Goal: Task Accomplishment & Management: Use online tool/utility

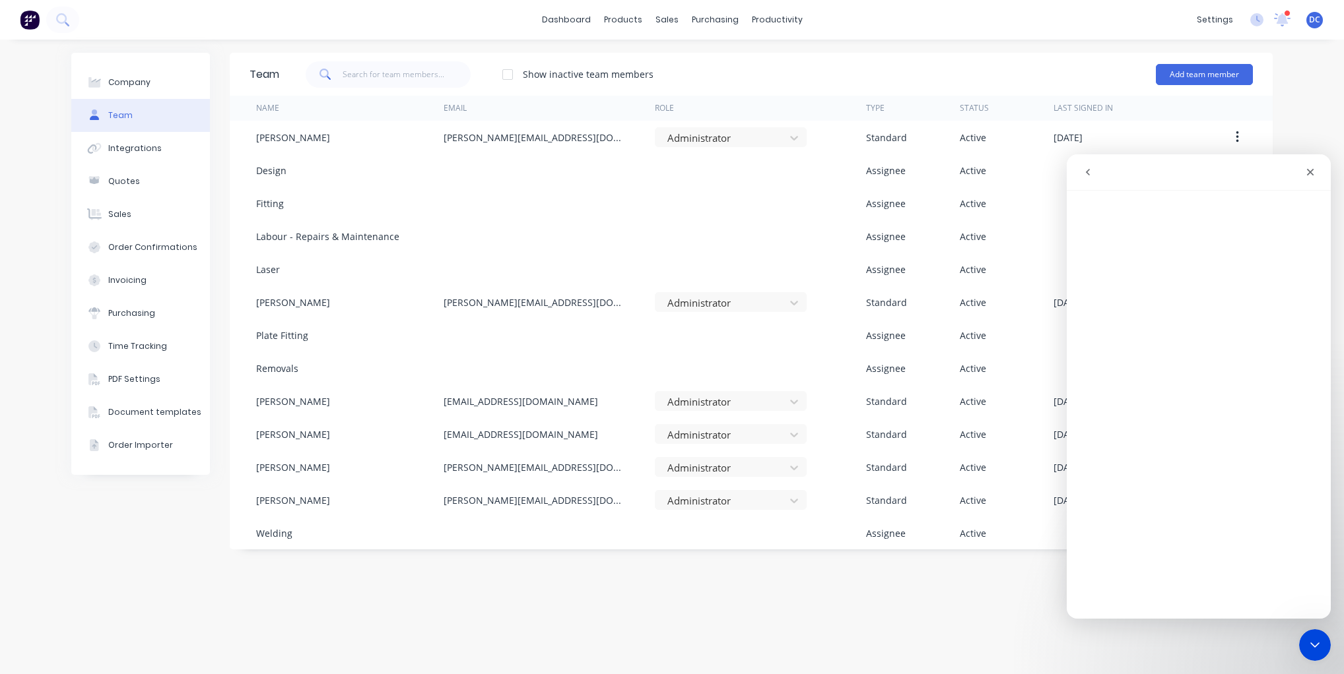
click at [29, 19] on img at bounding box center [30, 20] width 20 height 20
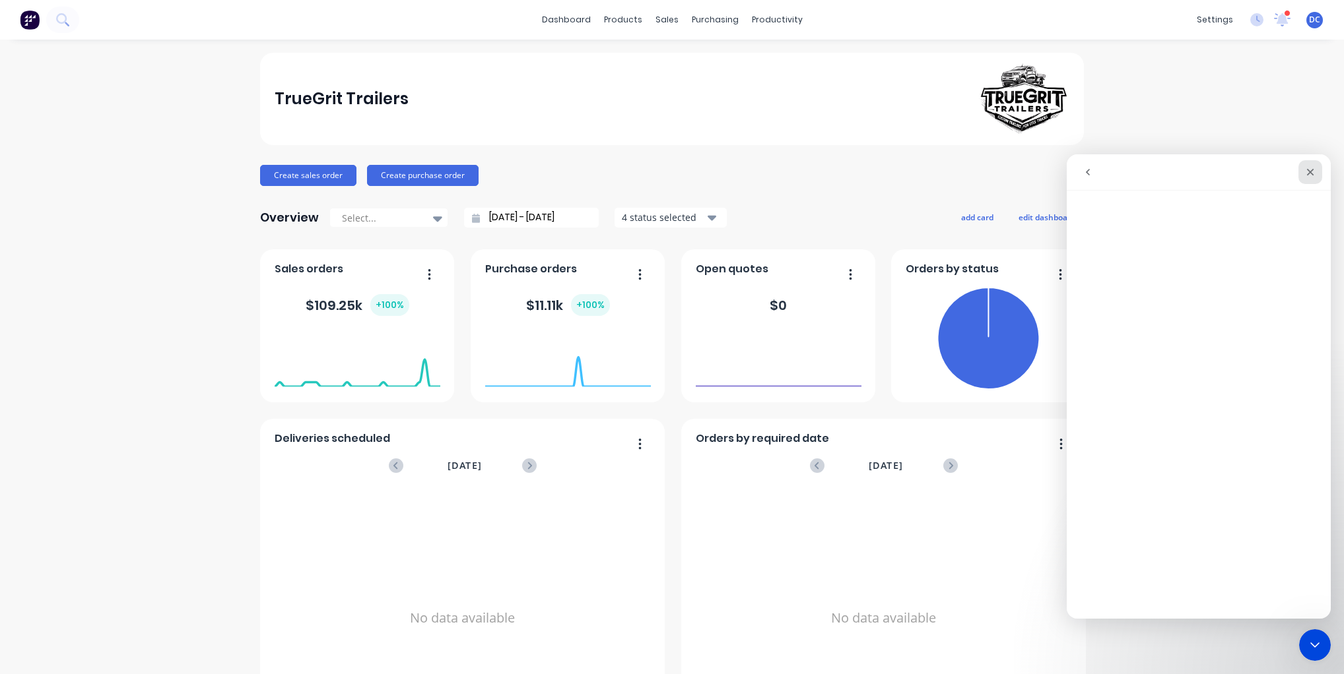
click at [1307, 171] on icon "Close" at bounding box center [1310, 172] width 11 height 11
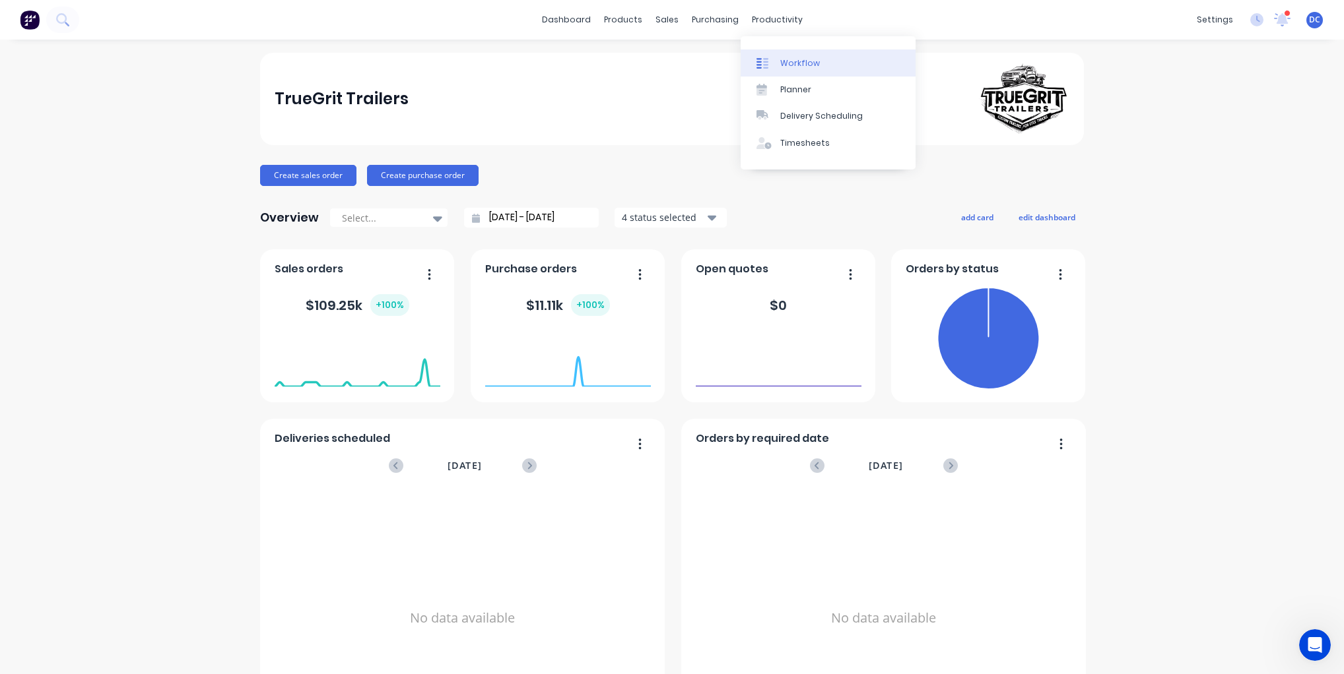
click at [762, 66] on icon at bounding box center [762, 63] width 12 height 12
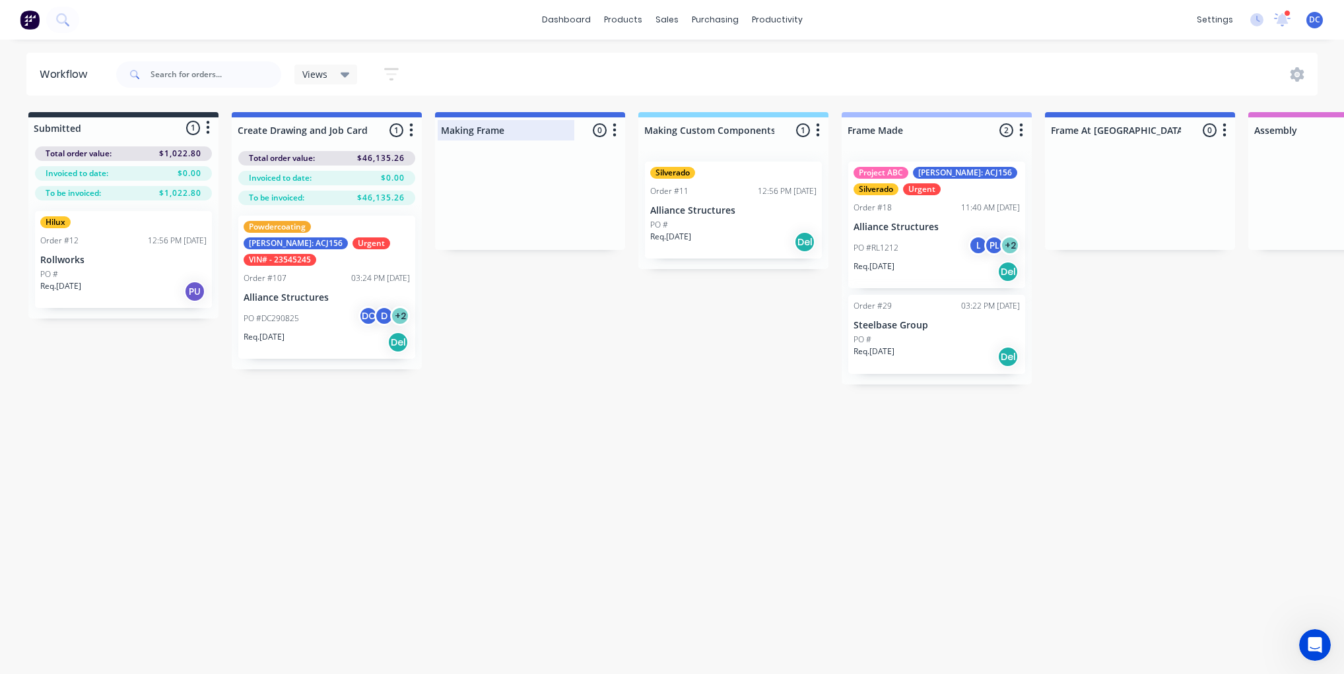
click at [511, 133] on div at bounding box center [530, 130] width 190 height 26
drag, startPoint x: 511, startPoint y: 133, endPoint x: 424, endPoint y: 131, distance: 87.1
click at [424, 131] on div "Submitted 1 Status colour #273444 hex #273444 Save Cancel Summaries Total order…" at bounding box center [1090, 248] width 2201 height 273
drag, startPoint x: 137, startPoint y: 253, endPoint x: 168, endPoint y: 256, distance: 31.2
click at [168, 256] on div "Hilux Order #12 12:56 PM [DATE] Rollworks PO # Req. [DATE] PU" at bounding box center [123, 260] width 190 height 118
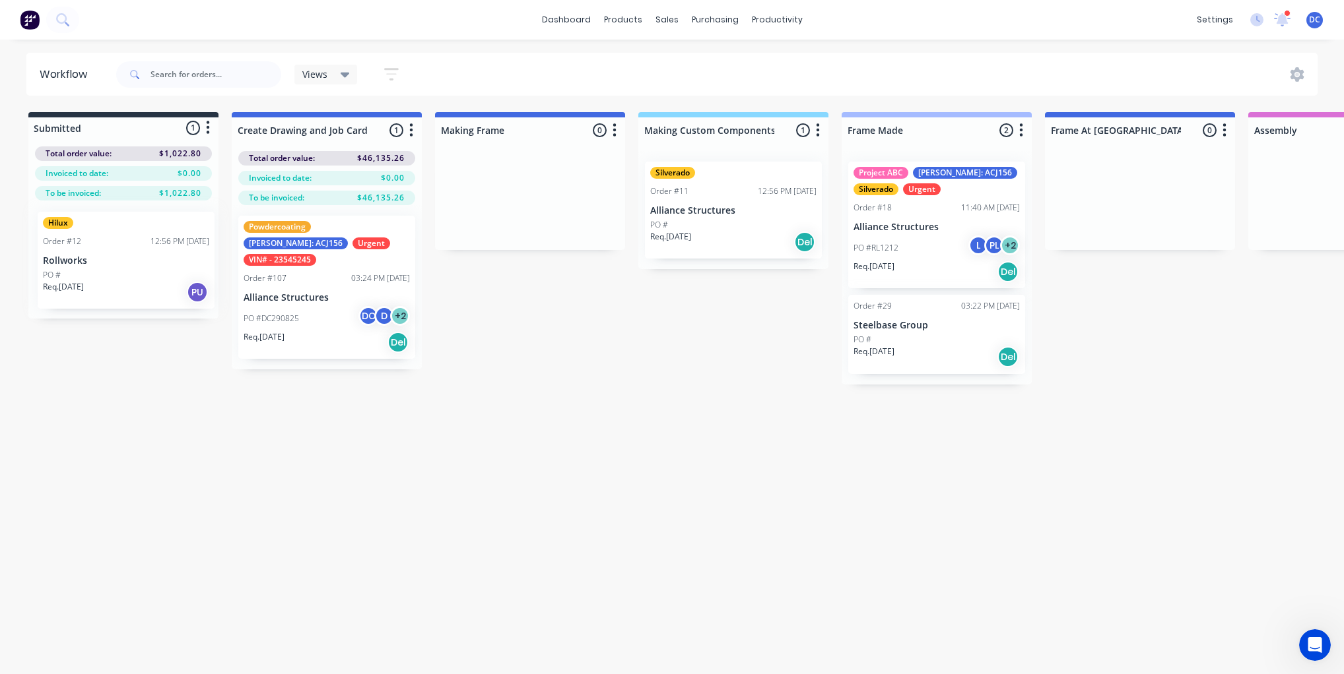
drag, startPoint x: 141, startPoint y: 260, endPoint x: 141, endPoint y: 274, distance: 13.9
click at [141, 274] on div "Hilux Order #12 12:56 PM [DATE] Rollworks PO # Req. [DATE] PU" at bounding box center [123, 260] width 190 height 118
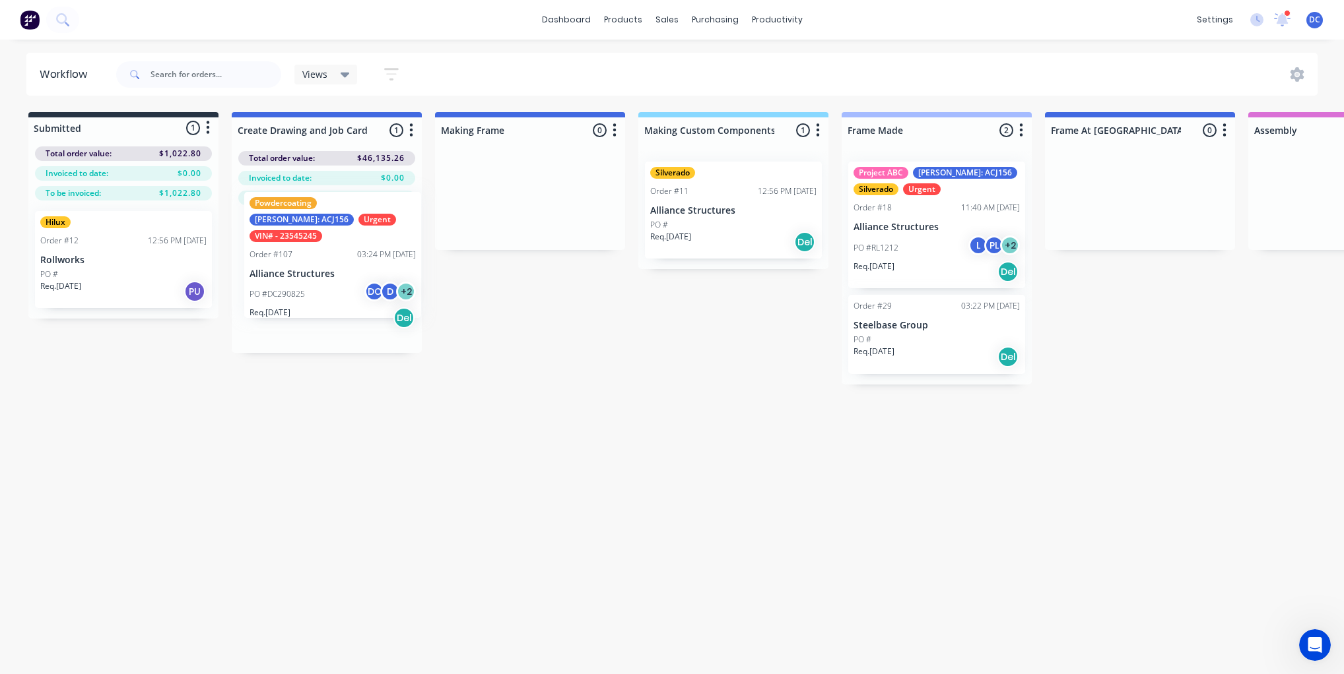
drag, startPoint x: 331, startPoint y: 331, endPoint x: 327, endPoint y: 316, distance: 15.0
click at [327, 316] on div "Powdercoating [PERSON_NAME]: ACJ156 Urgent VIN# - 23545245 Order #107 03:24 PM …" at bounding box center [327, 279] width 190 height 148
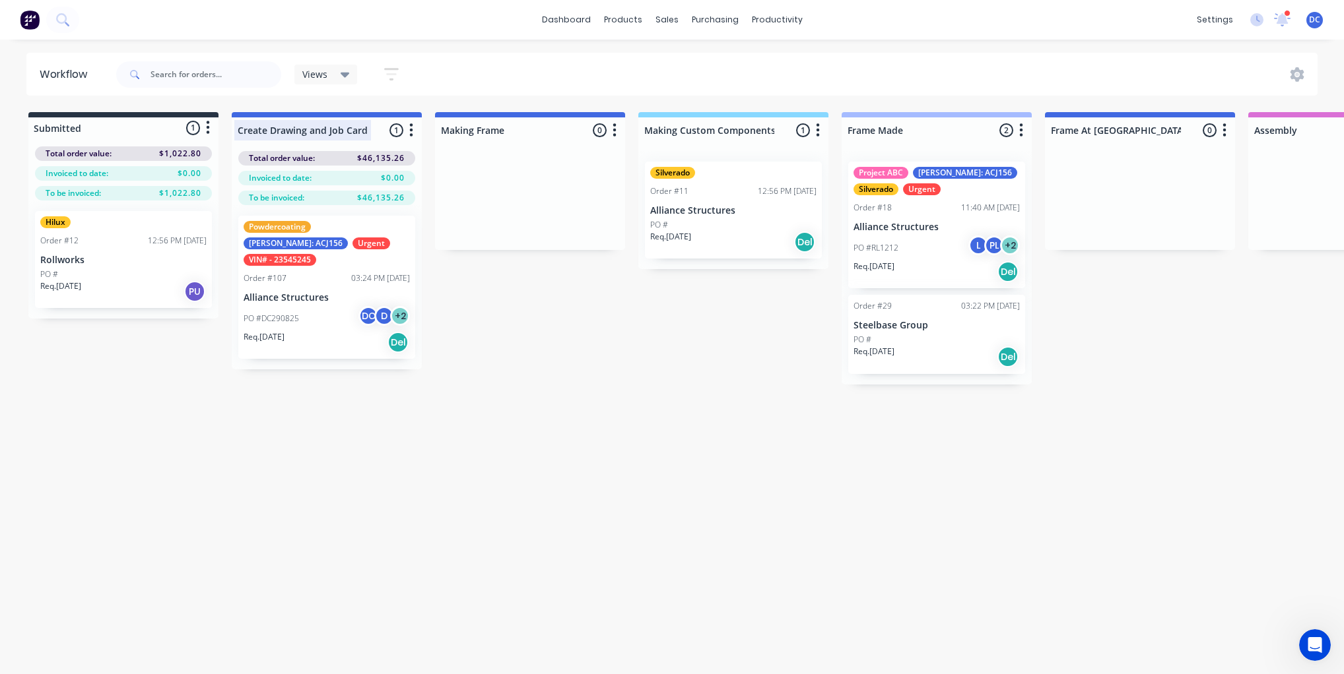
click at [339, 131] on div at bounding box center [327, 130] width 190 height 26
click at [476, 133] on div at bounding box center [530, 130] width 190 height 26
drag, startPoint x: 515, startPoint y: 131, endPoint x: 440, endPoint y: 136, distance: 75.4
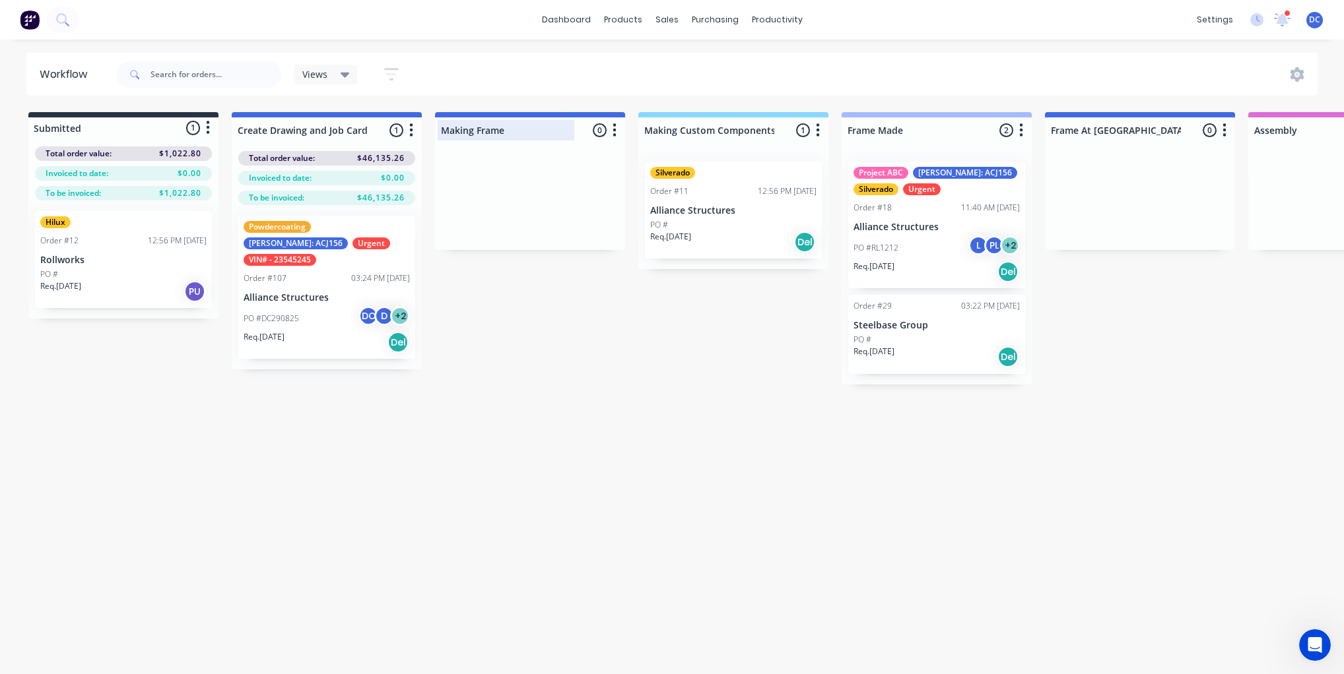
click at [441, 136] on input "Making Frame" at bounding box center [506, 130] width 130 height 14
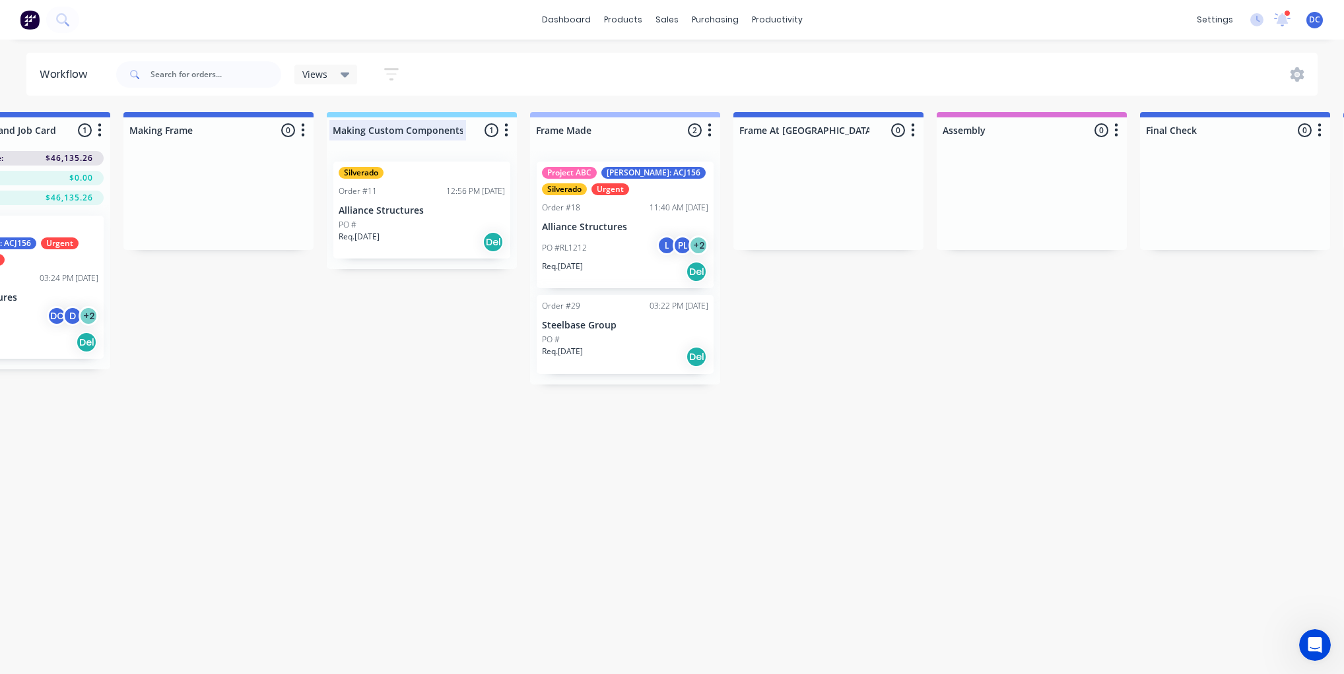
scroll to position [0, 275]
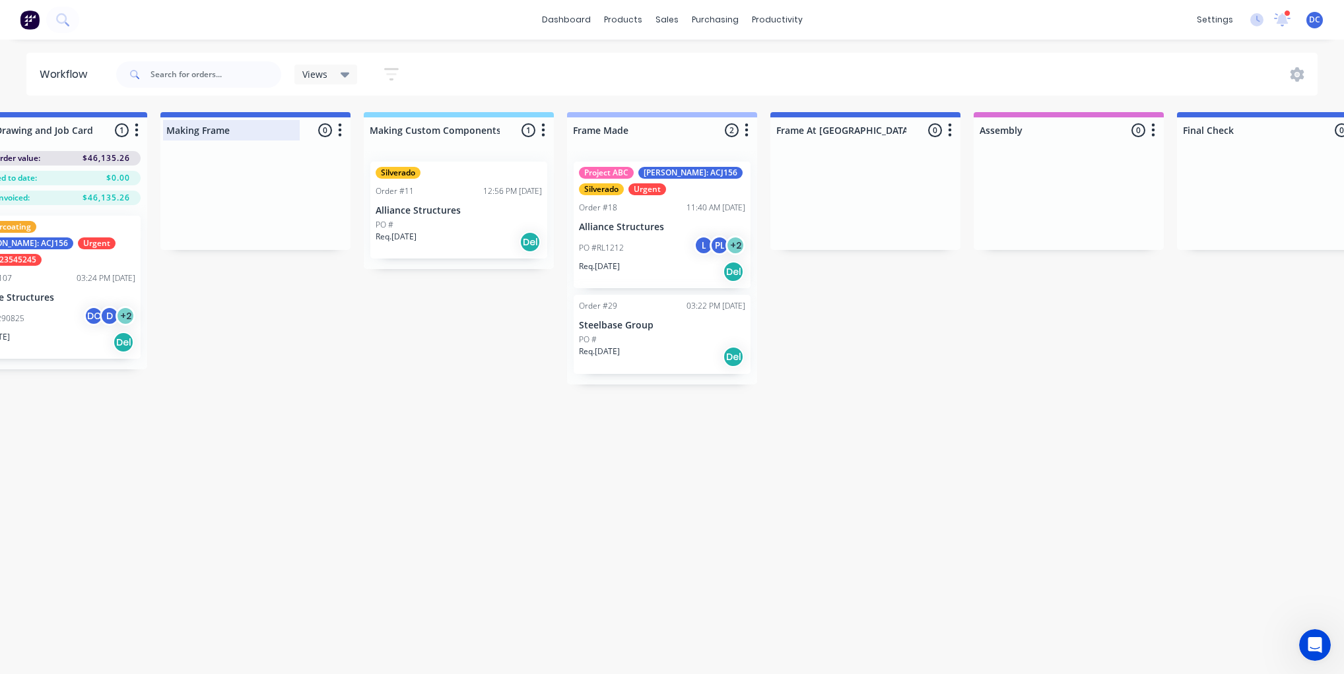
click at [236, 133] on input "Making Frame" at bounding box center [231, 130] width 130 height 14
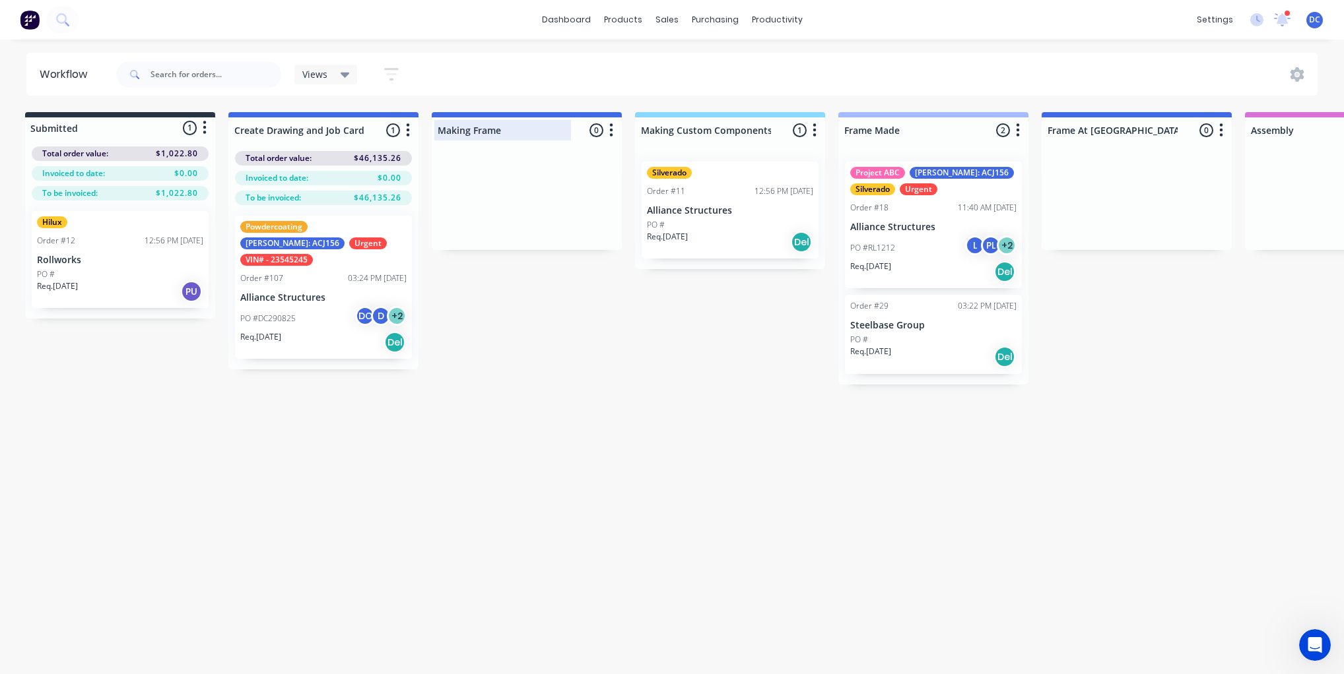
scroll to position [0, 0]
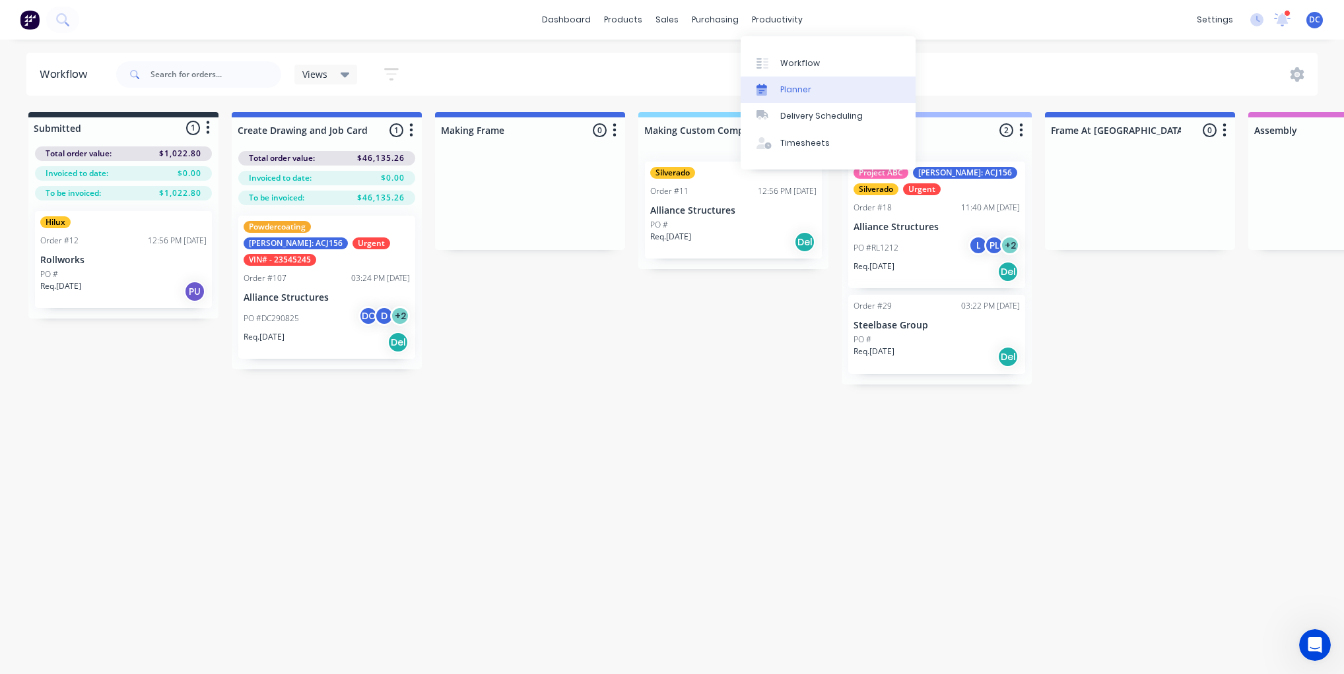
click at [804, 84] on div "Planner" at bounding box center [795, 90] width 31 height 12
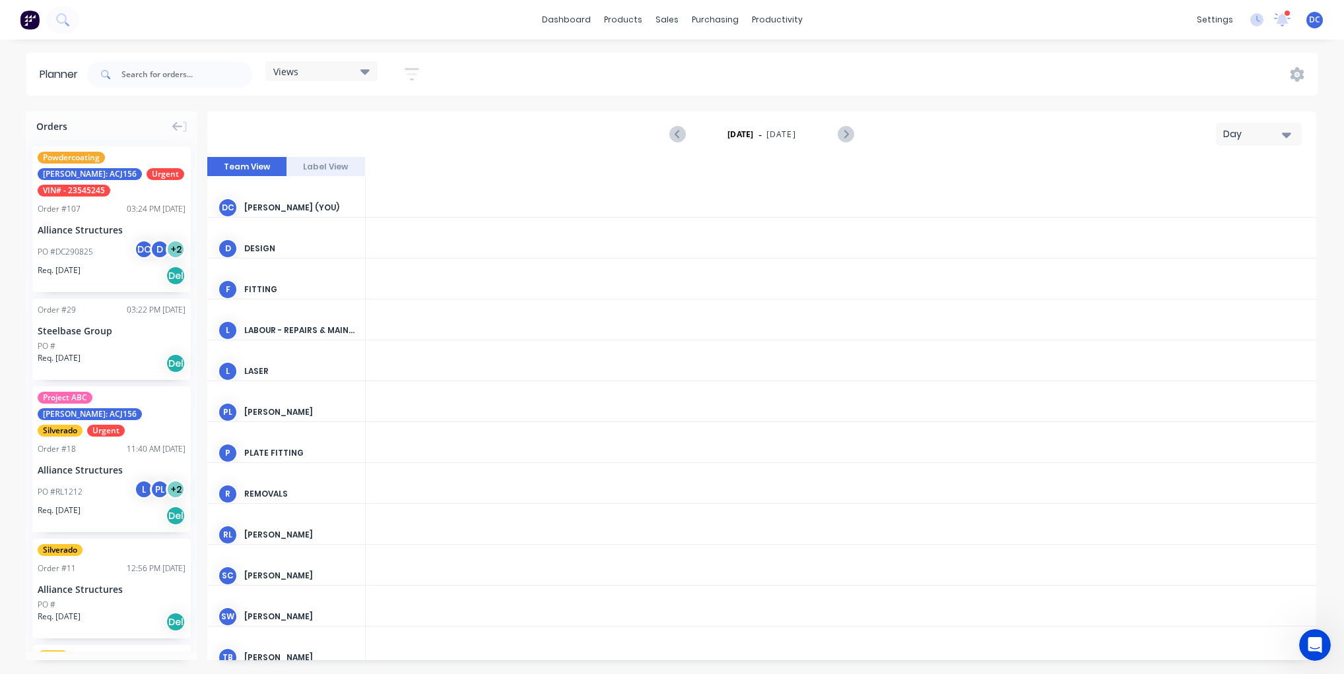
scroll to position [0, 2745]
click at [1247, 143] on button "Day" at bounding box center [1258, 134] width 86 height 23
click at [1207, 194] on div "Week" at bounding box center [1234, 196] width 131 height 26
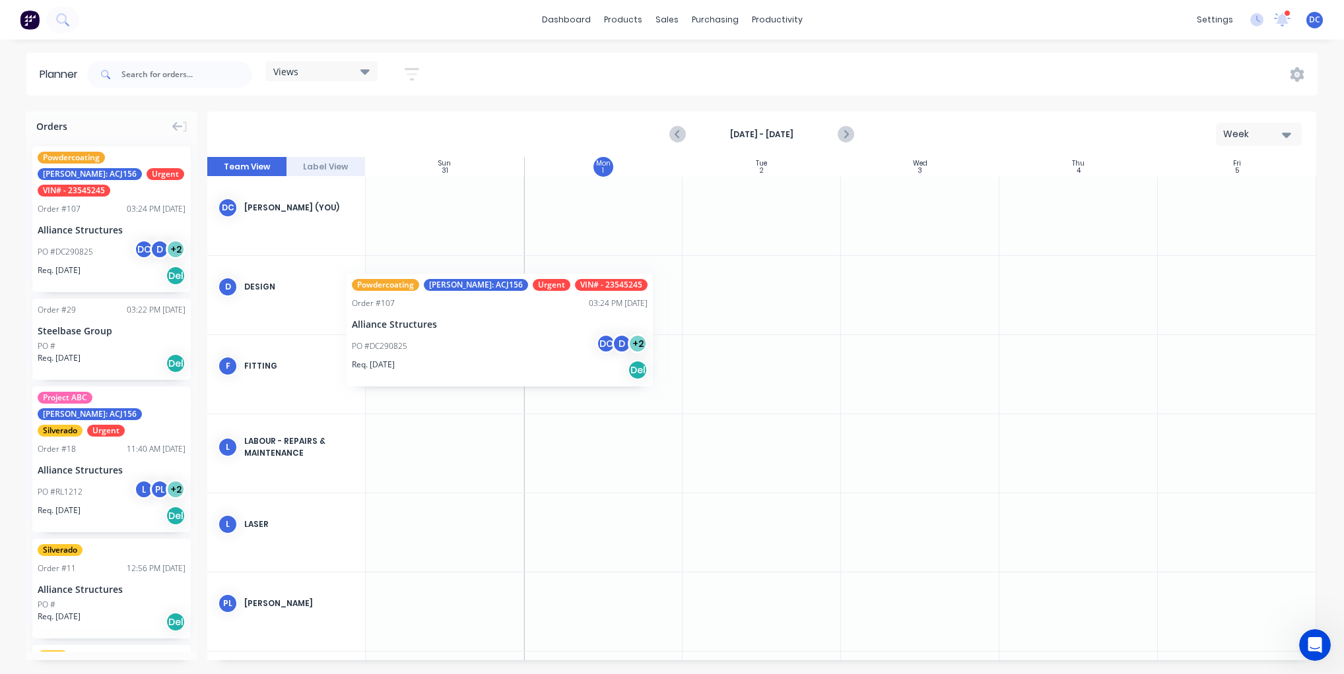
scroll to position [0, 0]
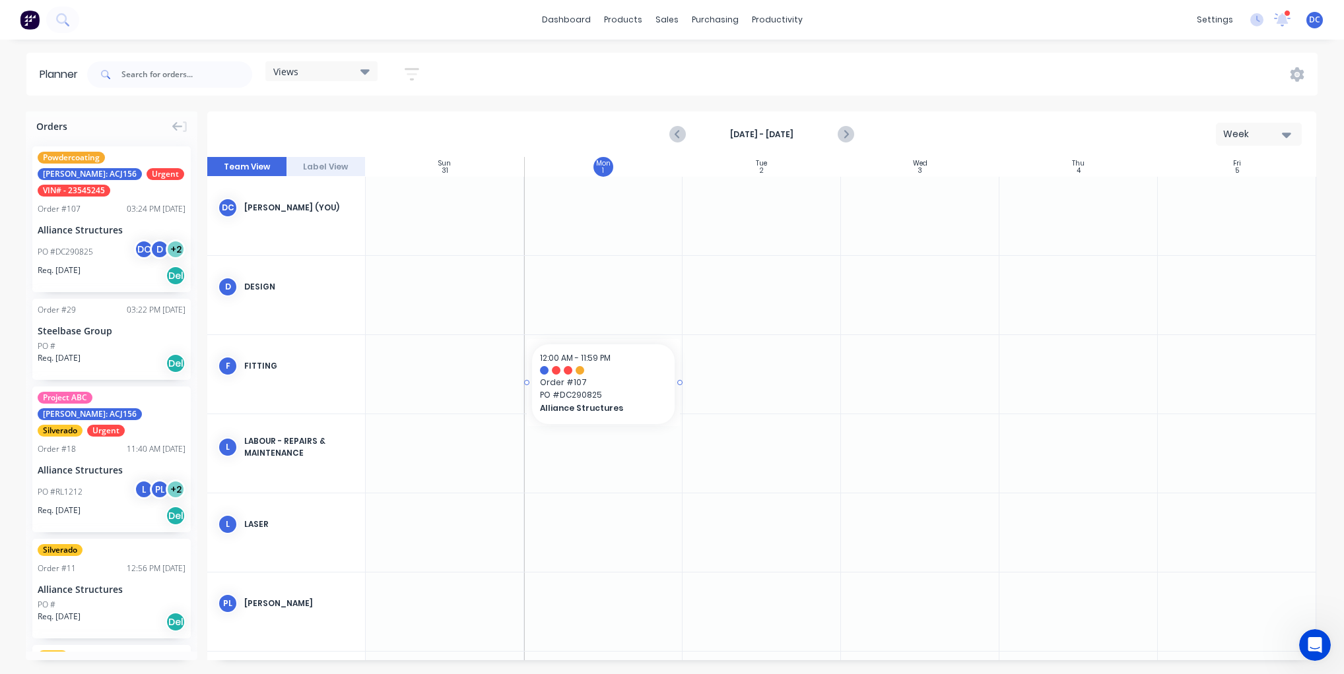
drag, startPoint x: 162, startPoint y: 183, endPoint x: 611, endPoint y: 362, distance: 482.8
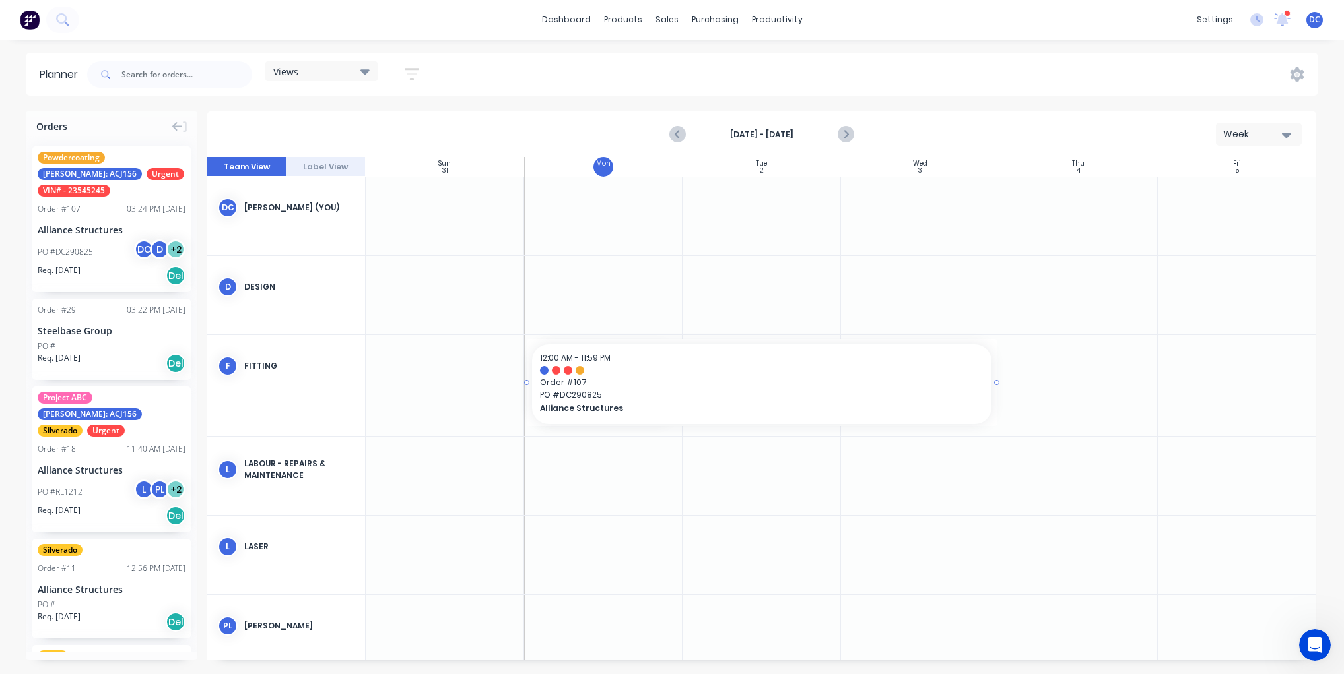
drag, startPoint x: 679, startPoint y: 383, endPoint x: 885, endPoint y: 383, distance: 205.9
drag, startPoint x: 156, startPoint y: 174, endPoint x: 975, endPoint y: 245, distance: 821.3
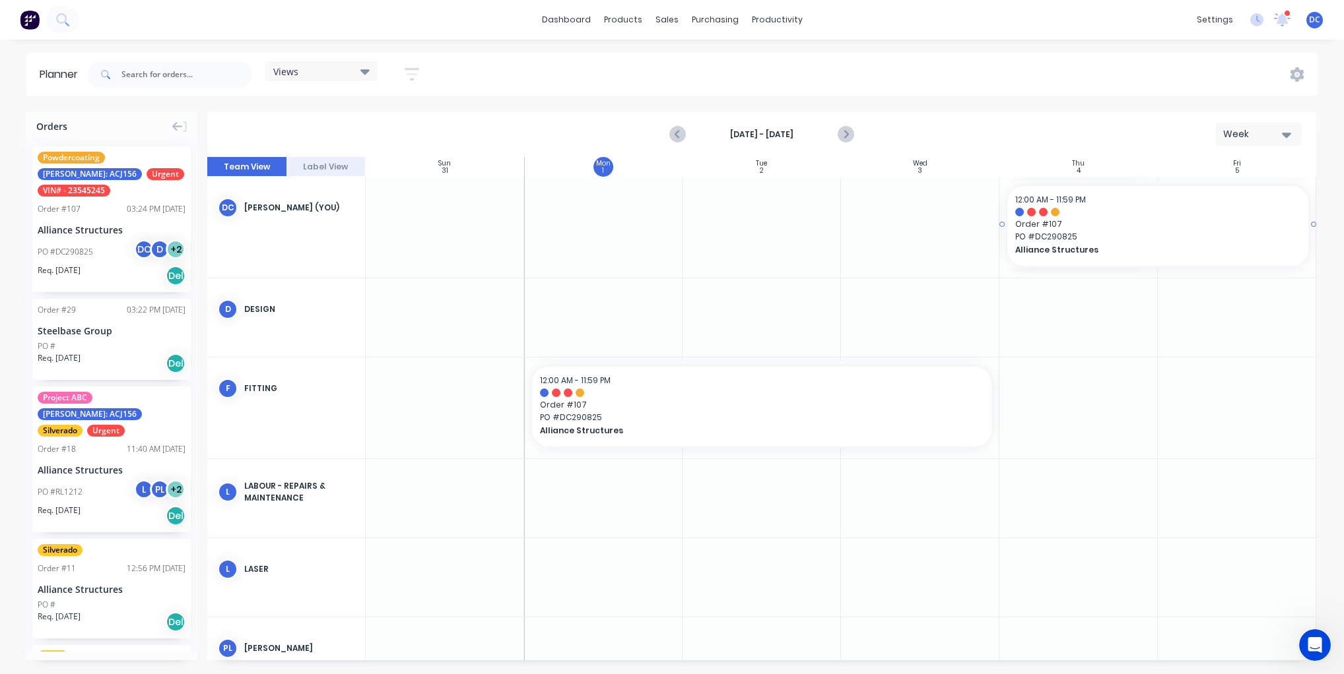
drag, startPoint x: 1155, startPoint y: 224, endPoint x: 1237, endPoint y: 233, distance: 82.3
click at [894, 521] on div "Mark as done" at bounding box center [923, 528] width 141 height 27
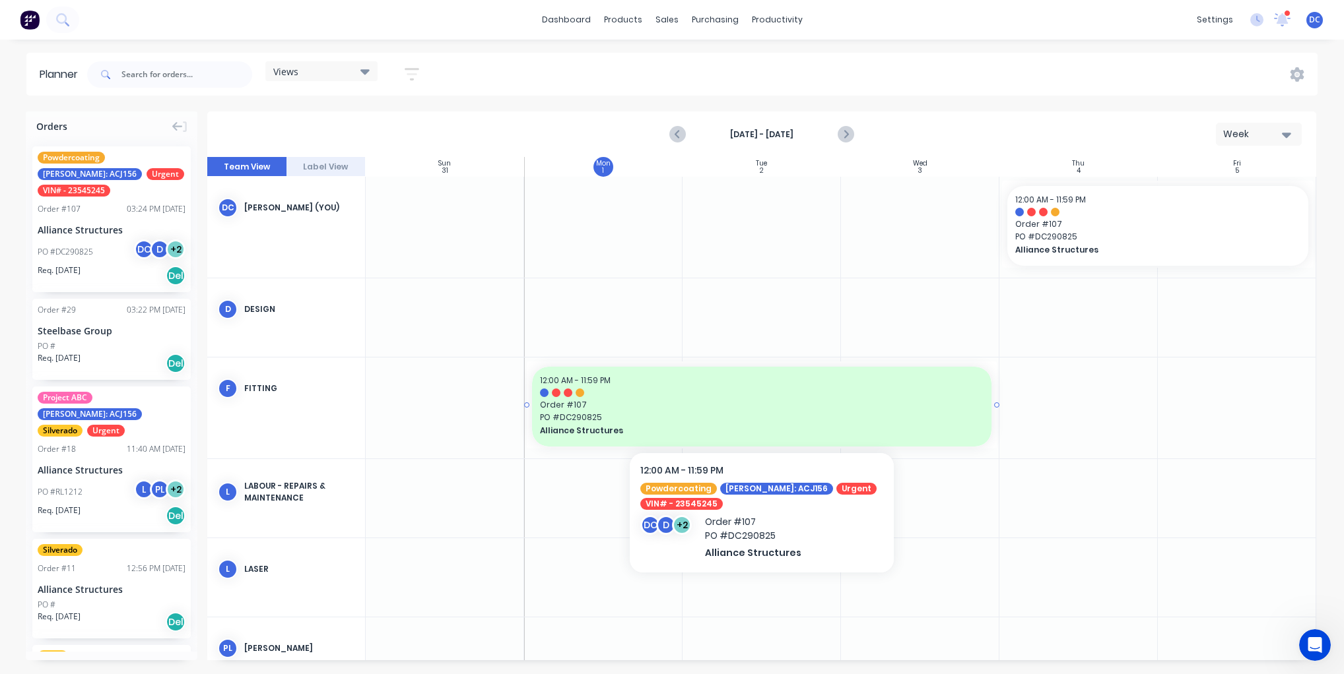
click at [732, 385] on div "12:00 AM - 11:59 PM" at bounding box center [761, 381] width 443 height 12
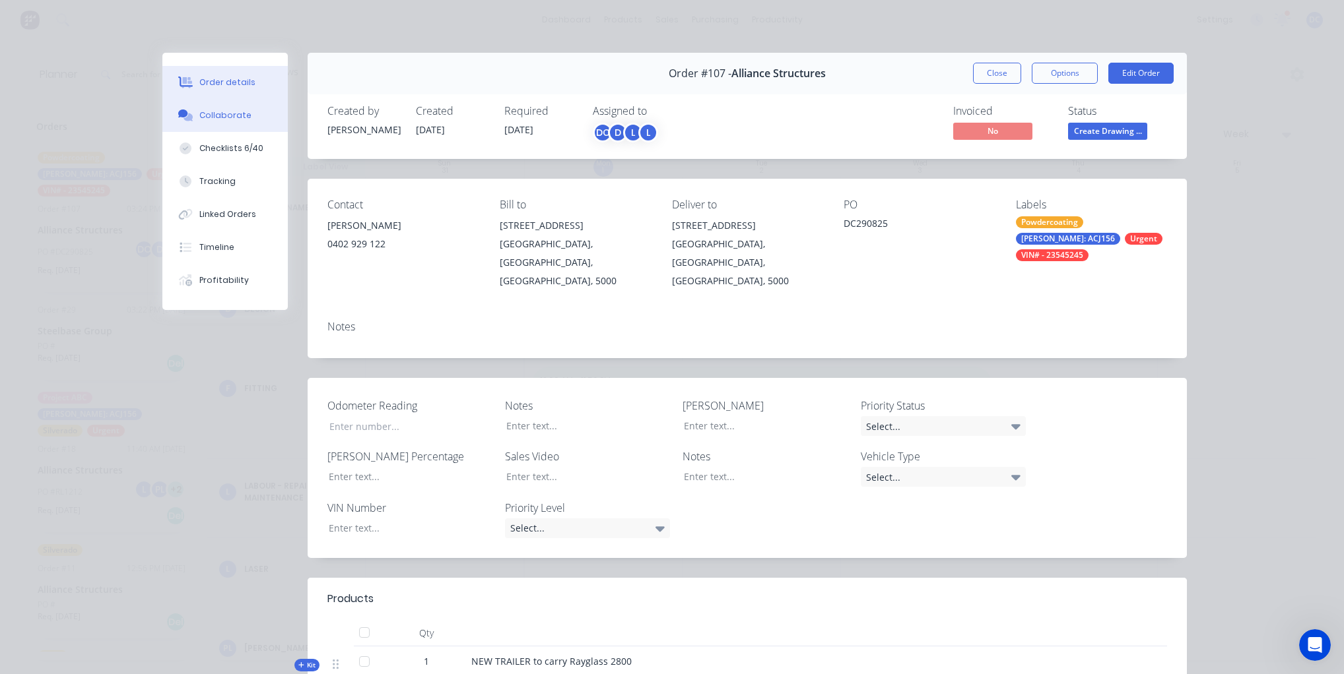
click at [226, 113] on div "Collaborate" at bounding box center [225, 116] width 52 height 12
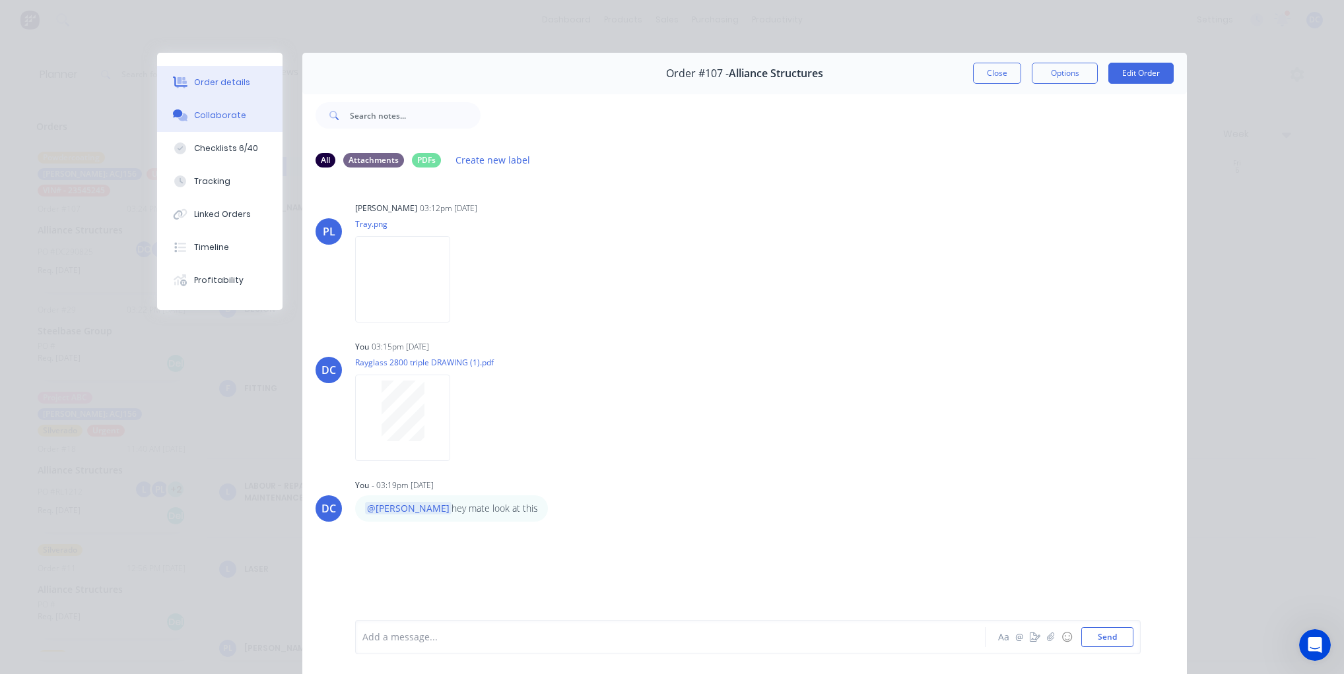
click at [236, 79] on div "Order details" at bounding box center [222, 83] width 56 height 12
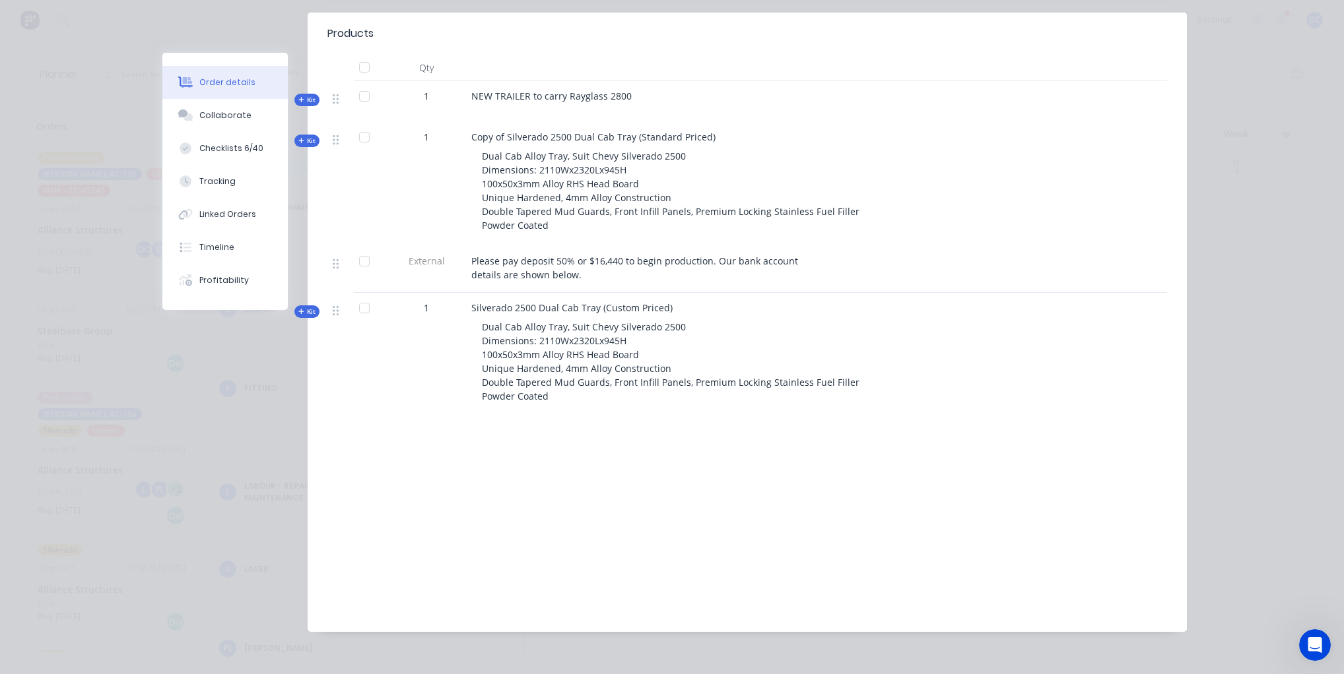
scroll to position [555, 0]
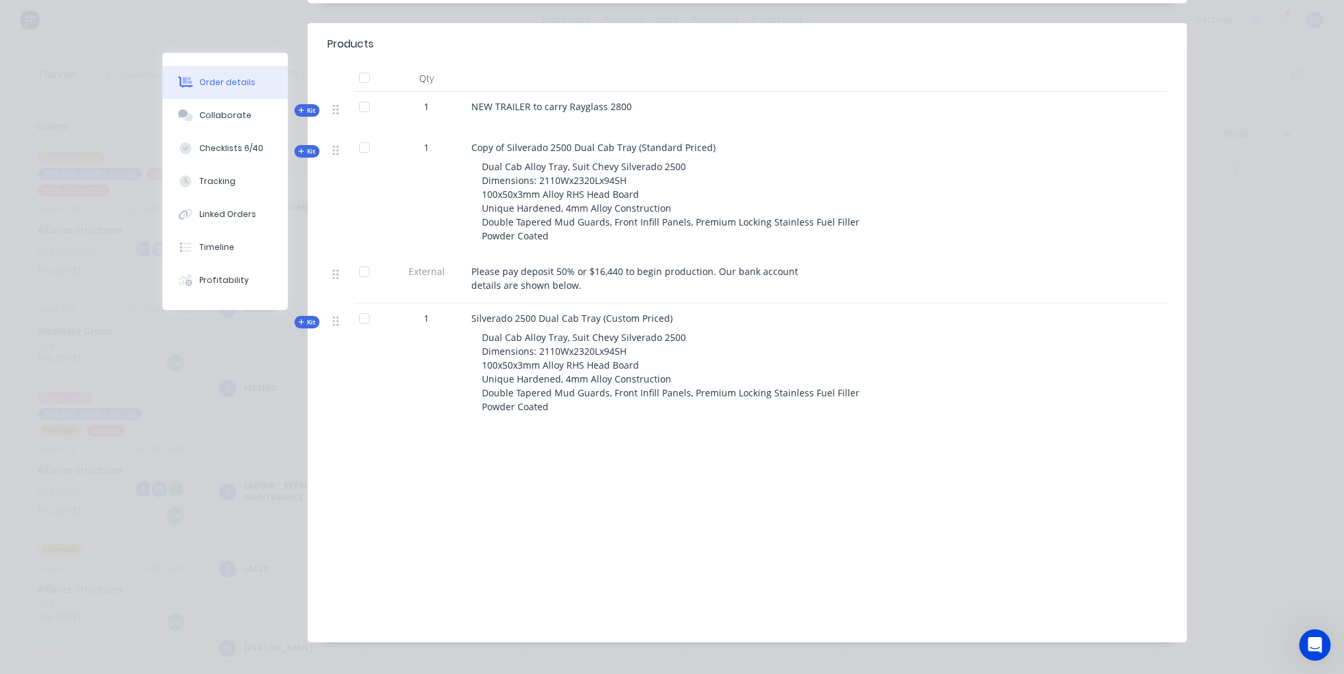
click at [298, 148] on icon at bounding box center [301, 151] width 6 height 7
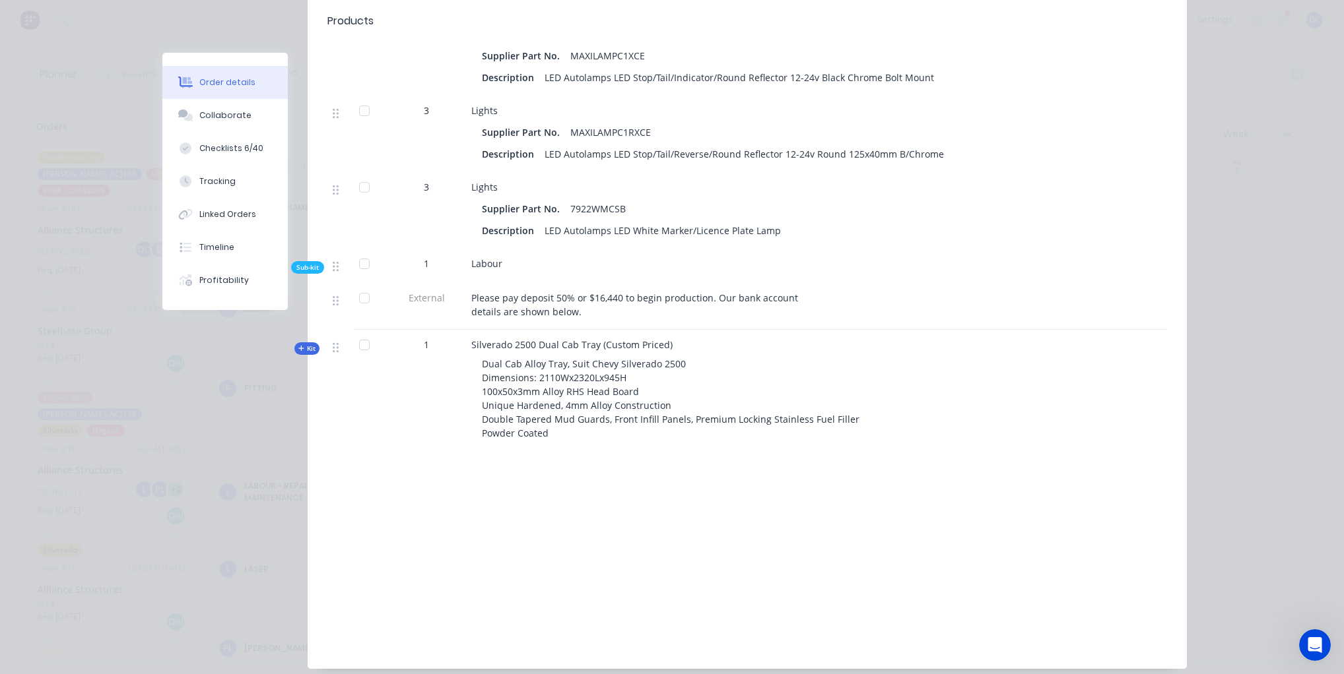
scroll to position [3098, 0]
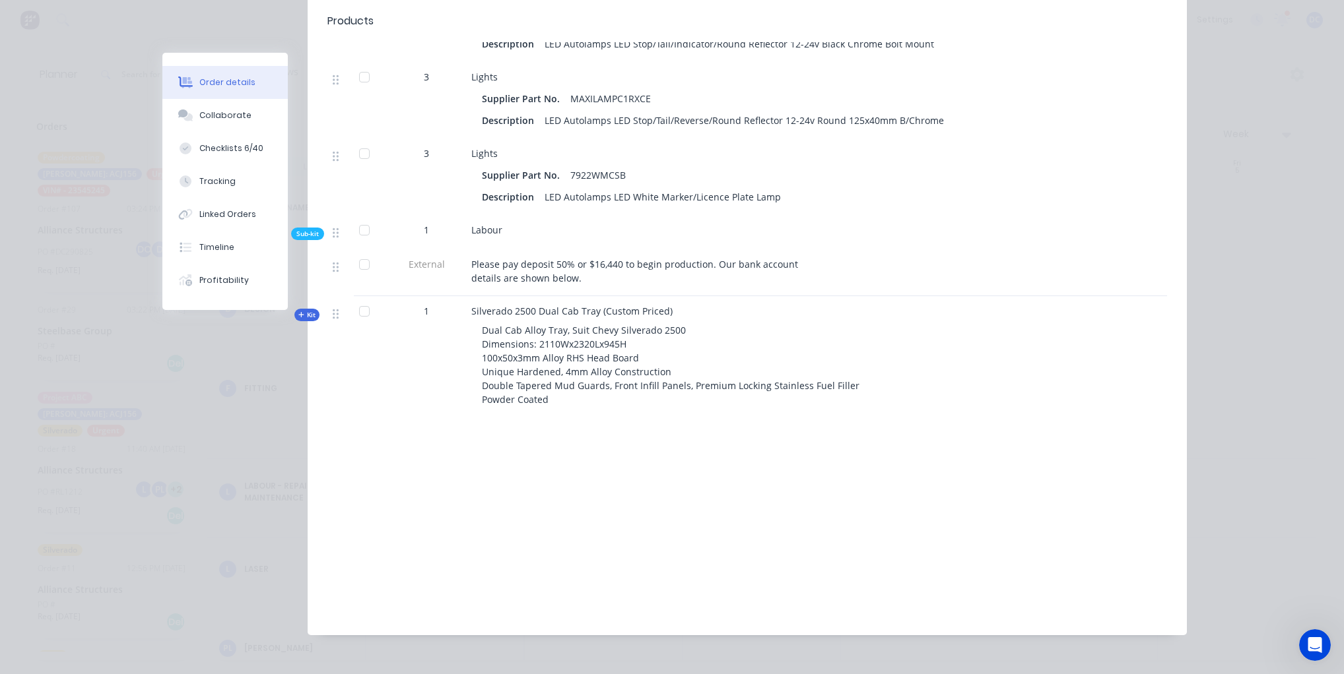
click at [302, 311] on icon at bounding box center [301, 314] width 6 height 7
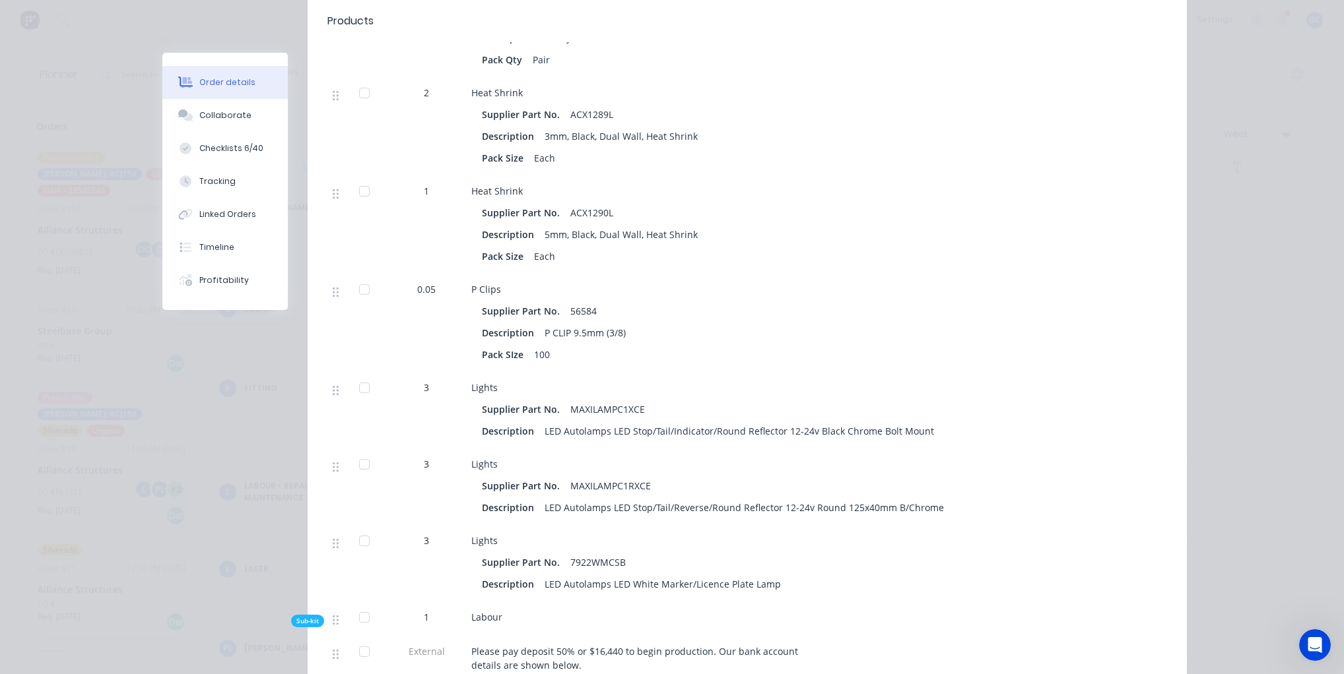
scroll to position [2657, 0]
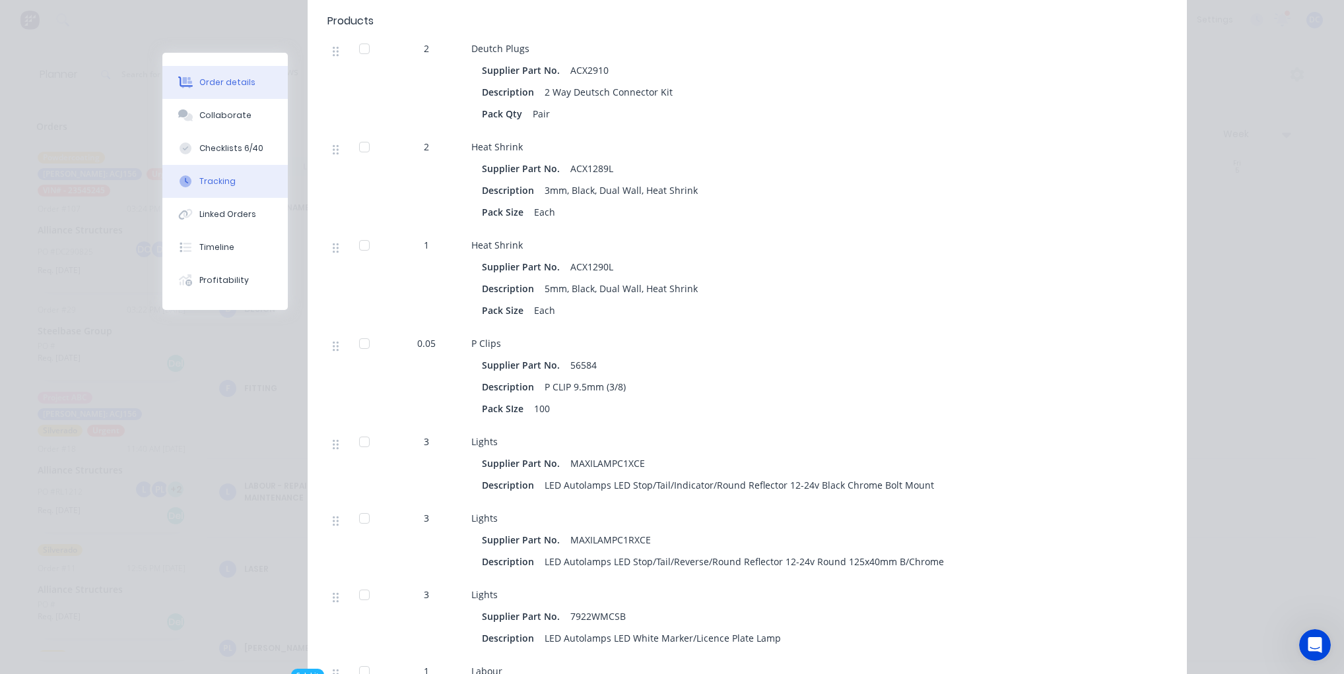
click at [222, 189] on button "Tracking" at bounding box center [224, 181] width 125 height 33
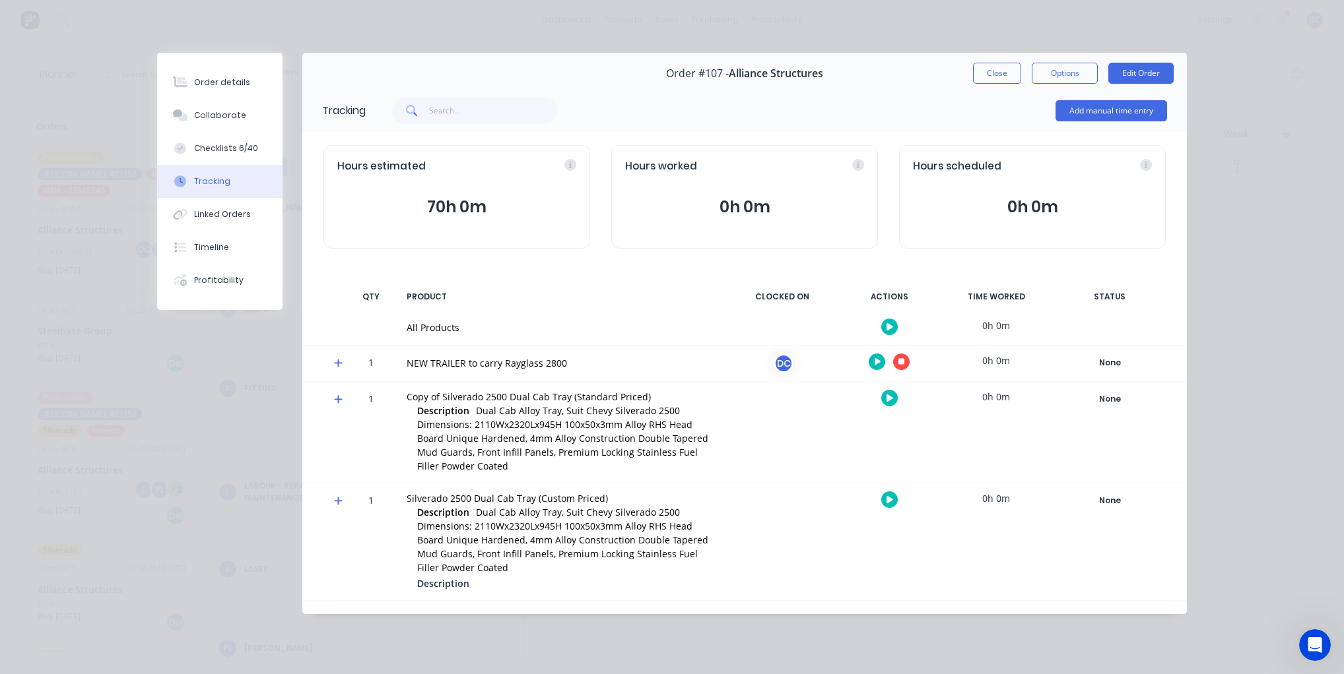
scroll to position [0, 0]
click at [883, 319] on div at bounding box center [888, 327] width 99 height 32
click at [886, 328] on icon "button" at bounding box center [889, 326] width 7 height 7
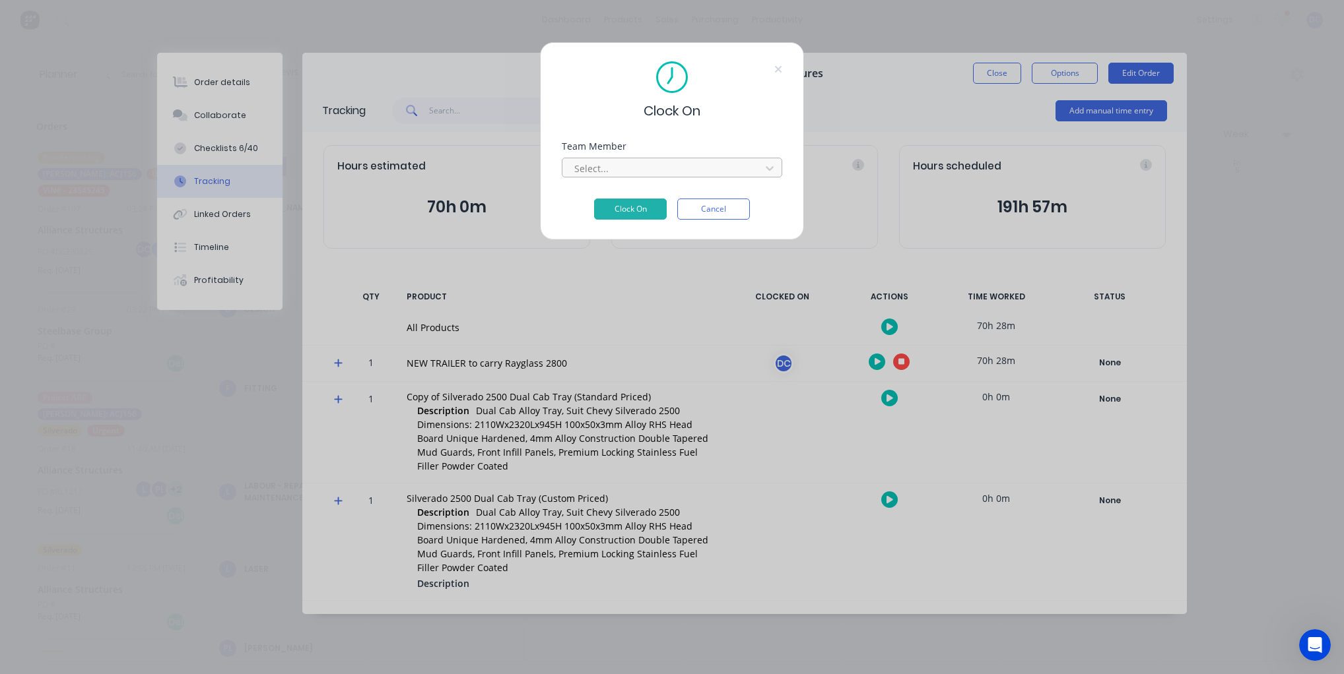
click at [703, 166] on div at bounding box center [663, 168] width 181 height 16
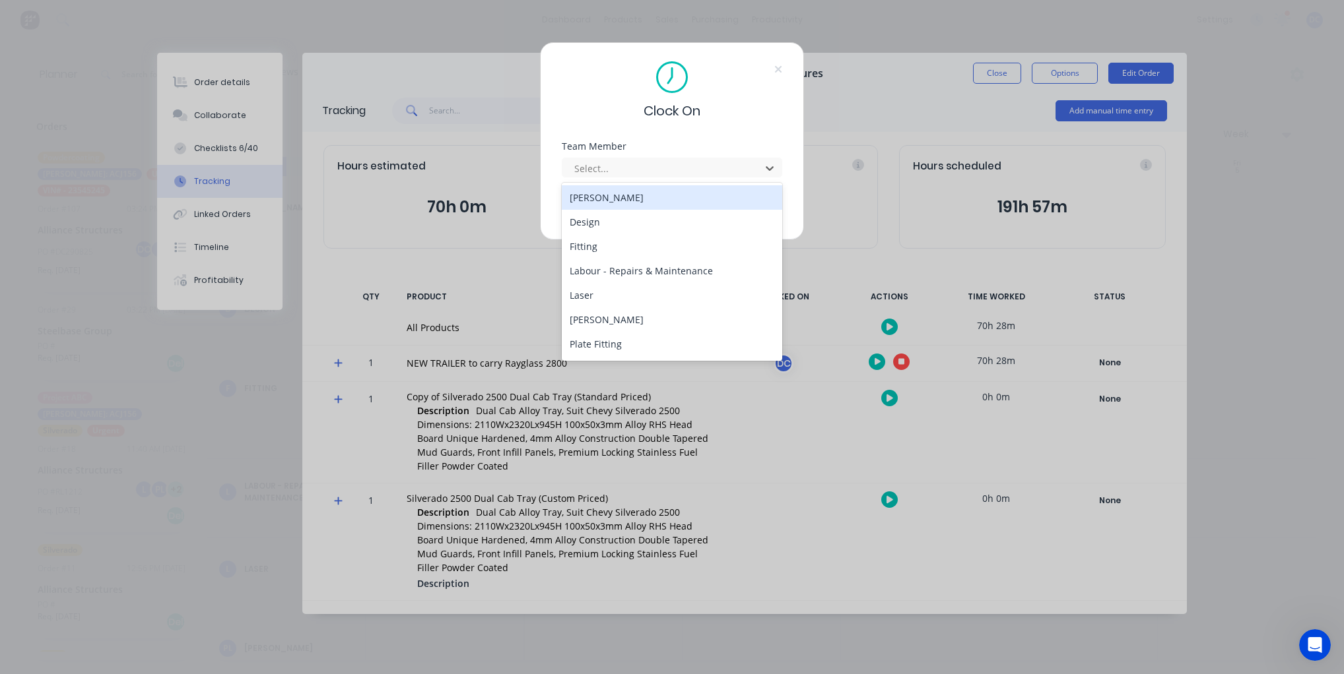
click at [656, 195] on div "[PERSON_NAME]" at bounding box center [672, 197] width 220 height 24
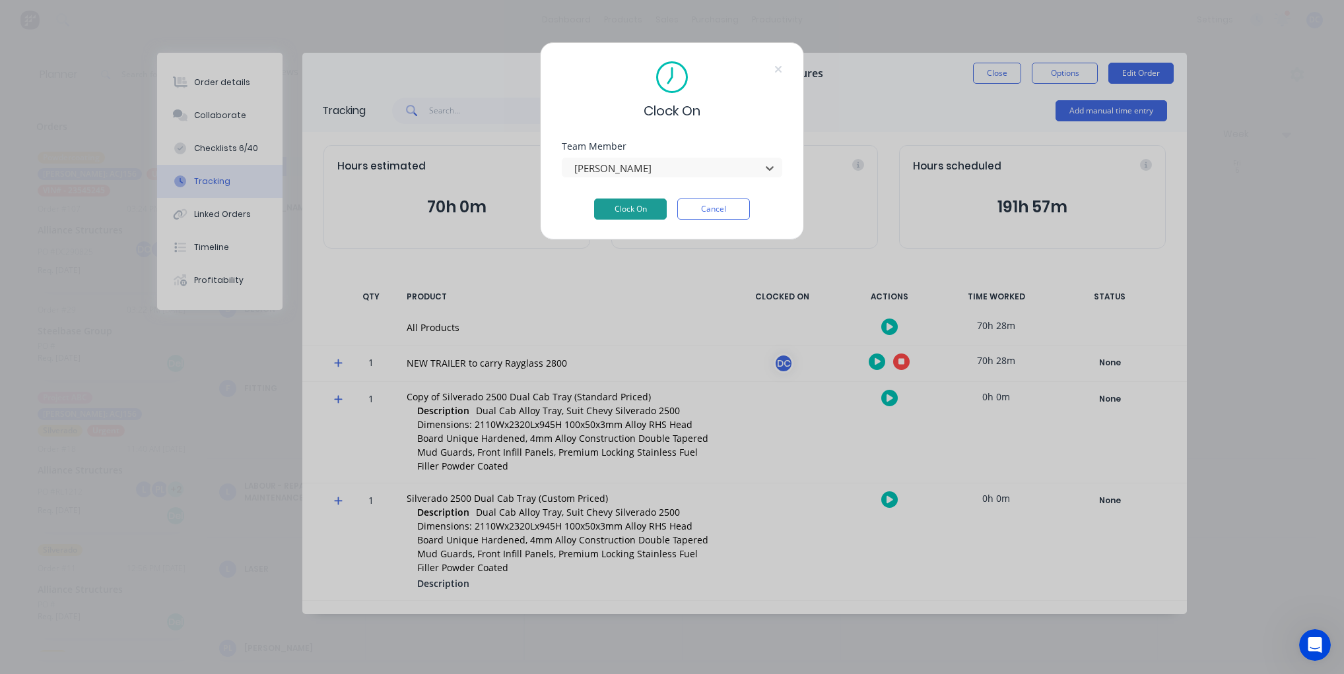
click at [645, 205] on button "Clock On" at bounding box center [630, 209] width 73 height 21
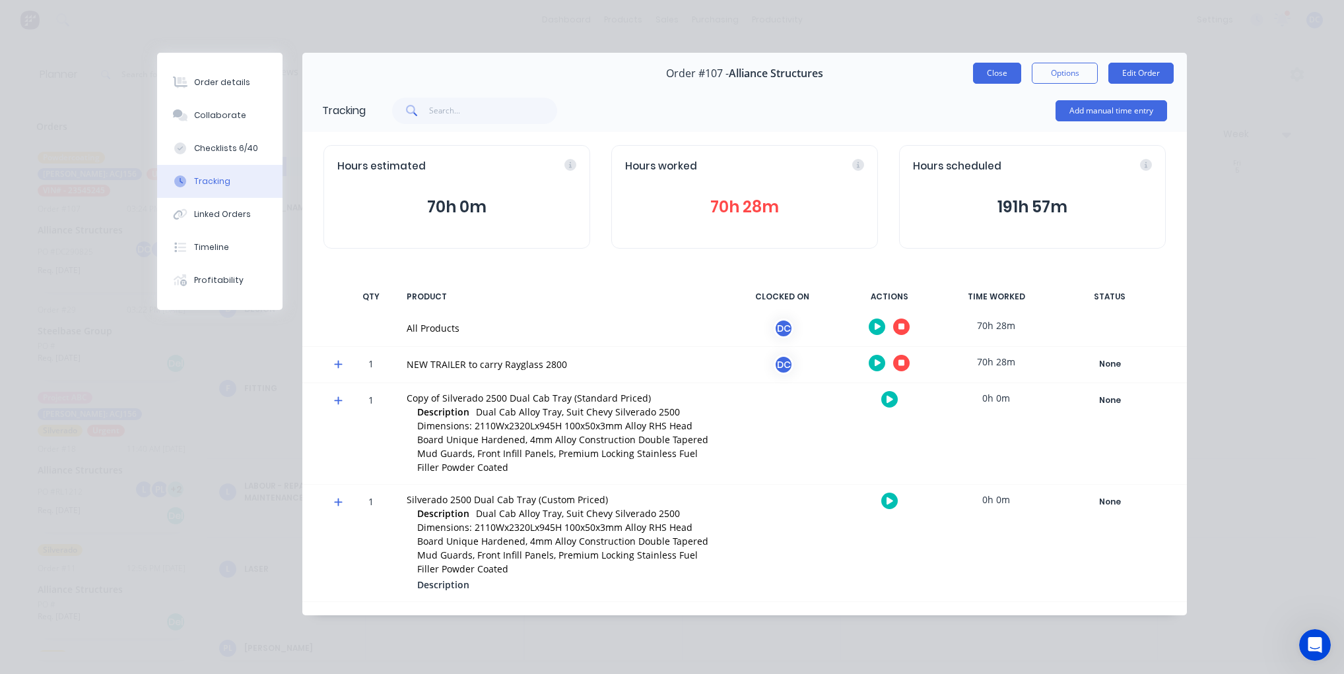
click at [1001, 77] on button "Close" at bounding box center [997, 73] width 48 height 21
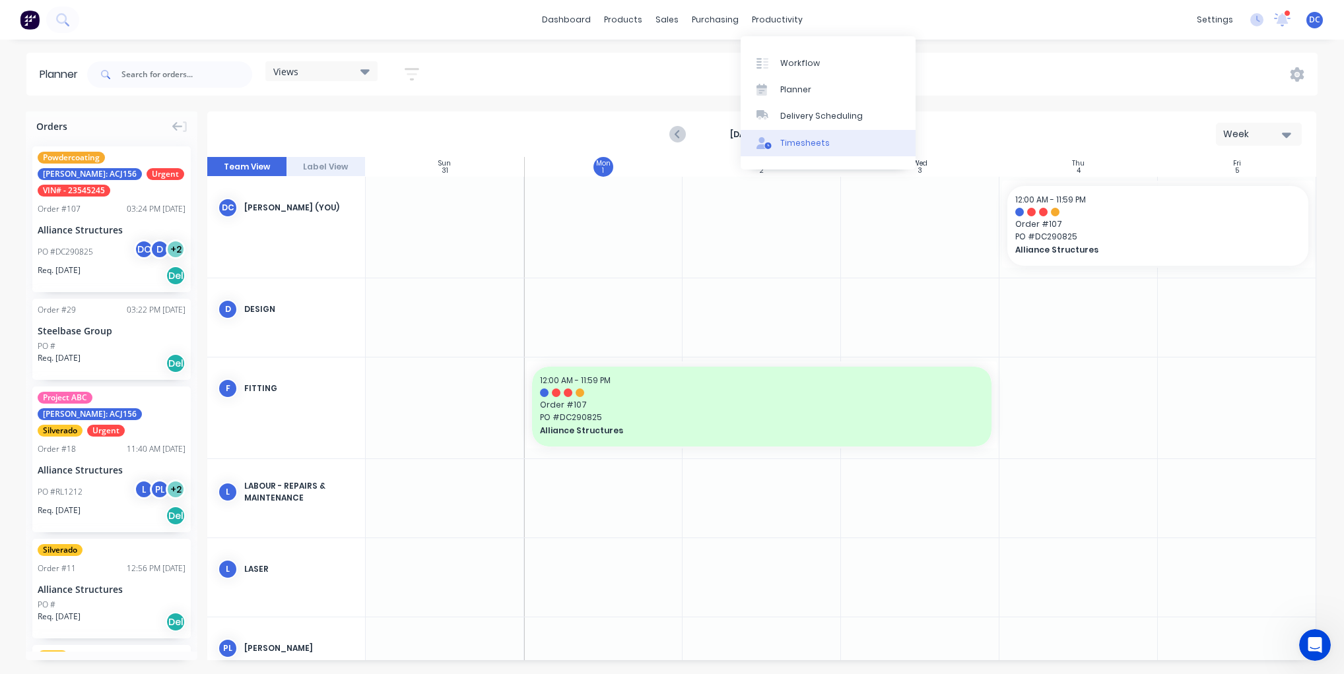
click at [792, 143] on div "Timesheets" at bounding box center [804, 143] width 49 height 12
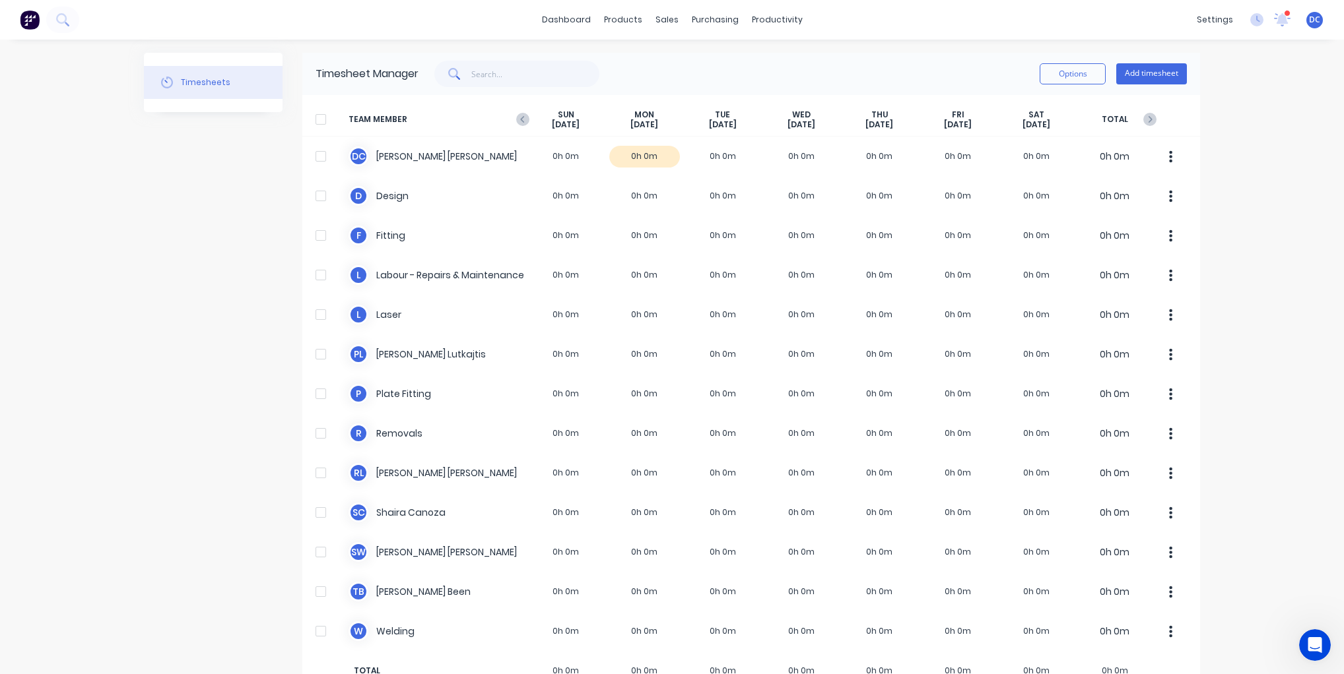
click at [30, 18] on img at bounding box center [30, 20] width 20 height 20
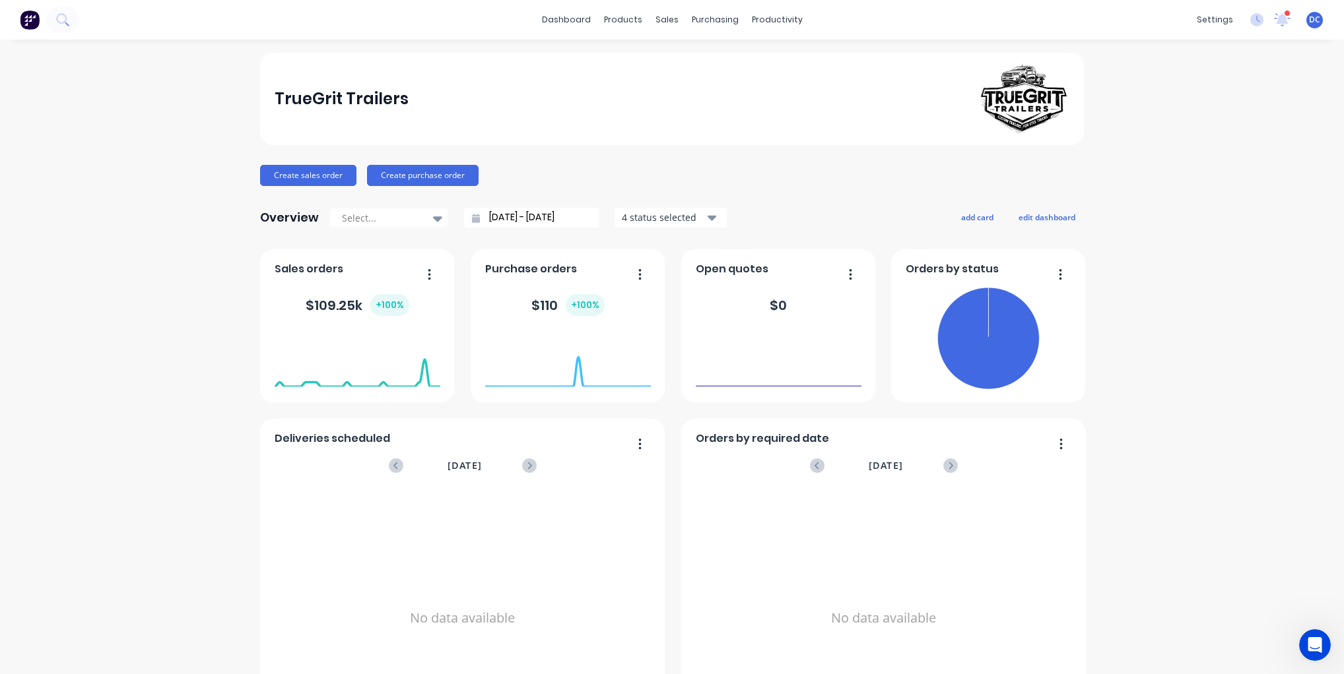
click at [204, 232] on div "TrueGrit Trailers Create sales order Create purchase order Overview Select... […" at bounding box center [672, 397] width 1344 height 689
